Goal: Book appointment/travel/reservation

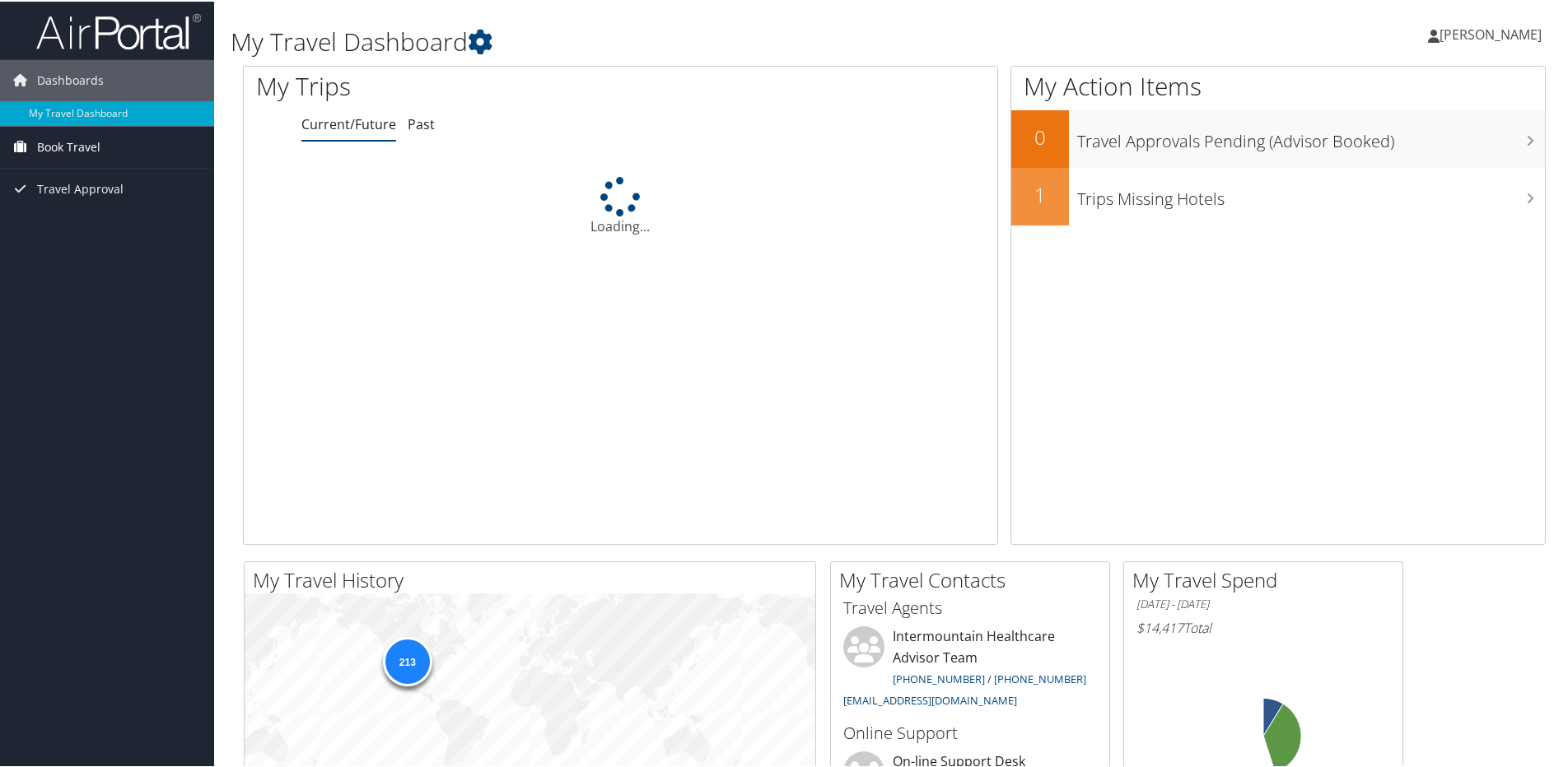
click at [90, 151] on span "Book Travel" at bounding box center [69, 145] width 64 height 41
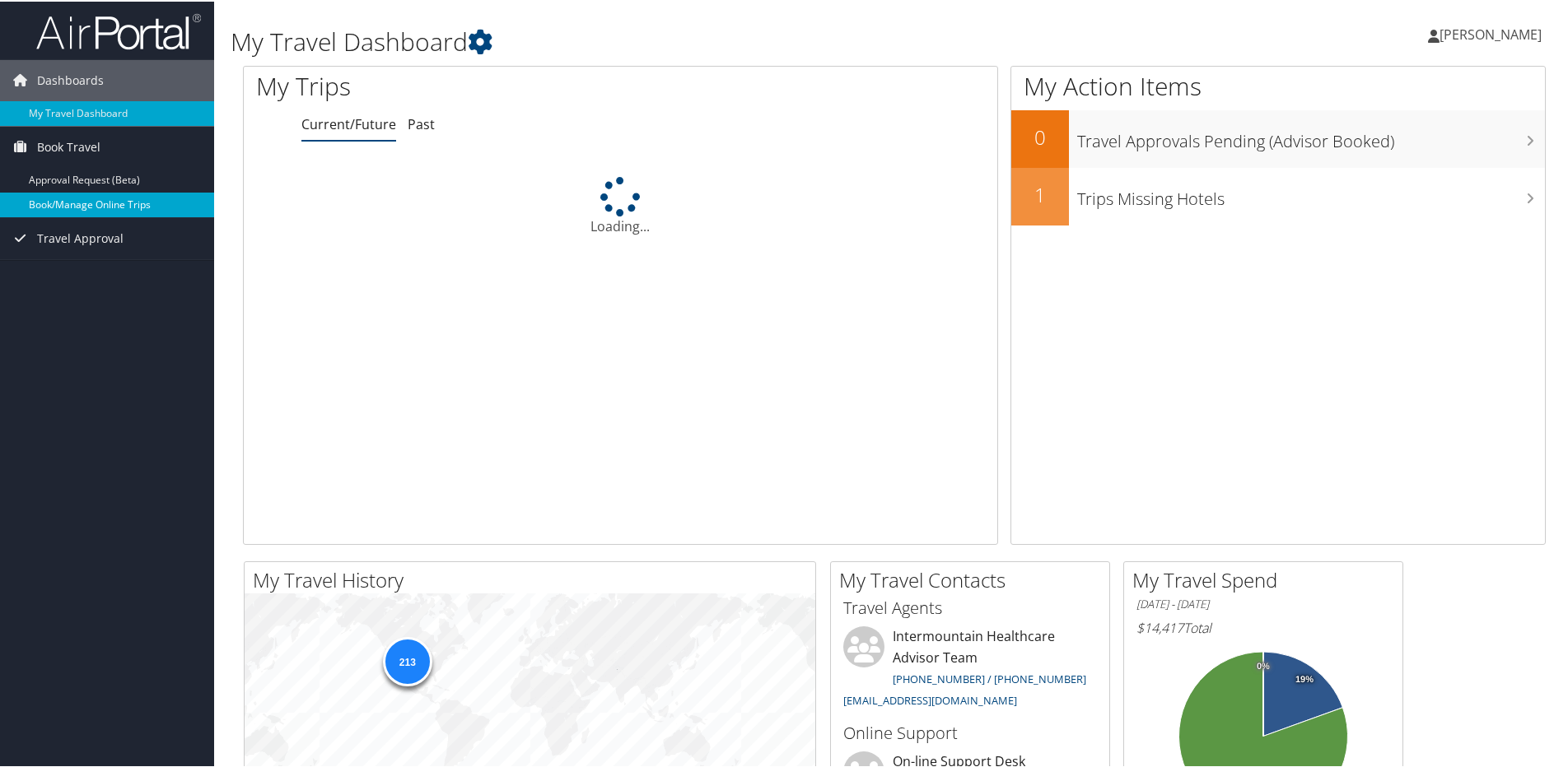
click at [94, 204] on link "Book/Manage Online Trips" at bounding box center [107, 203] width 214 height 24
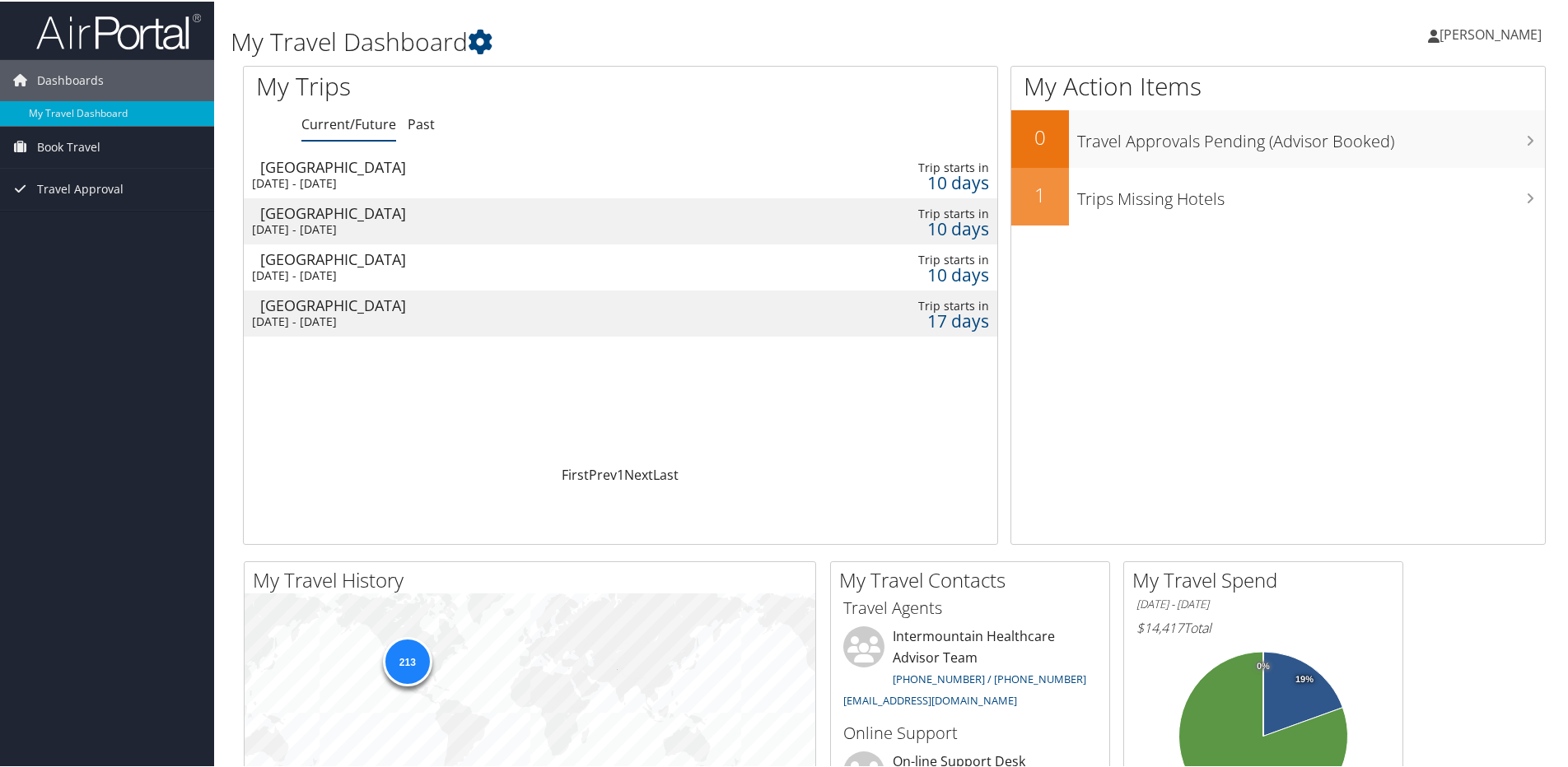
click at [341, 298] on div "[GEOGRAPHIC_DATA]" at bounding box center [496, 303] width 470 height 15
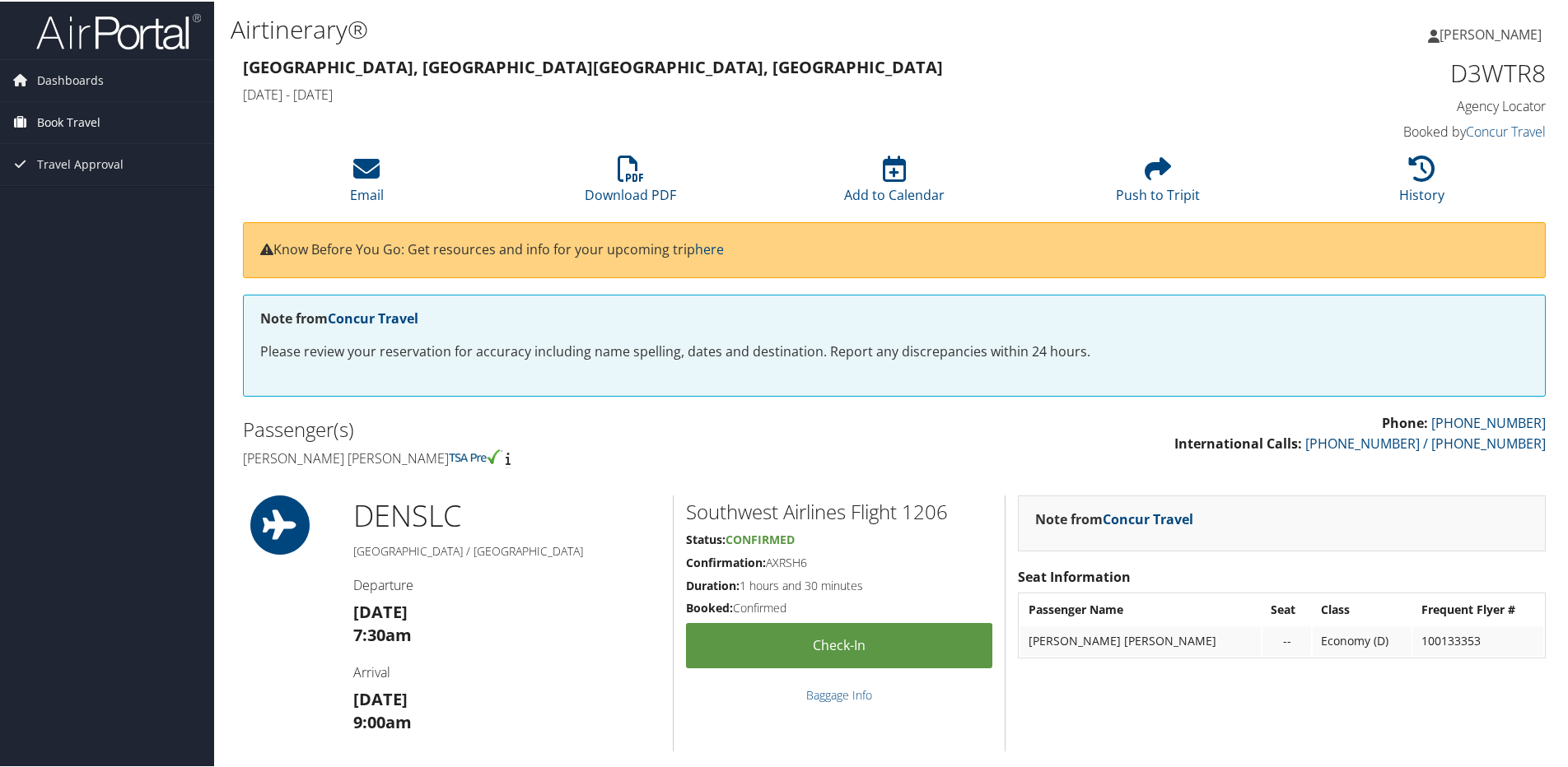
click at [70, 116] on span "Book Travel" at bounding box center [69, 120] width 64 height 41
click at [84, 181] on link "Book/Manage Online Trips" at bounding box center [107, 178] width 214 height 24
click at [101, 179] on link "Book/Manage Online Trips" at bounding box center [107, 178] width 214 height 24
